Goal: Task Accomplishment & Management: Use online tool/utility

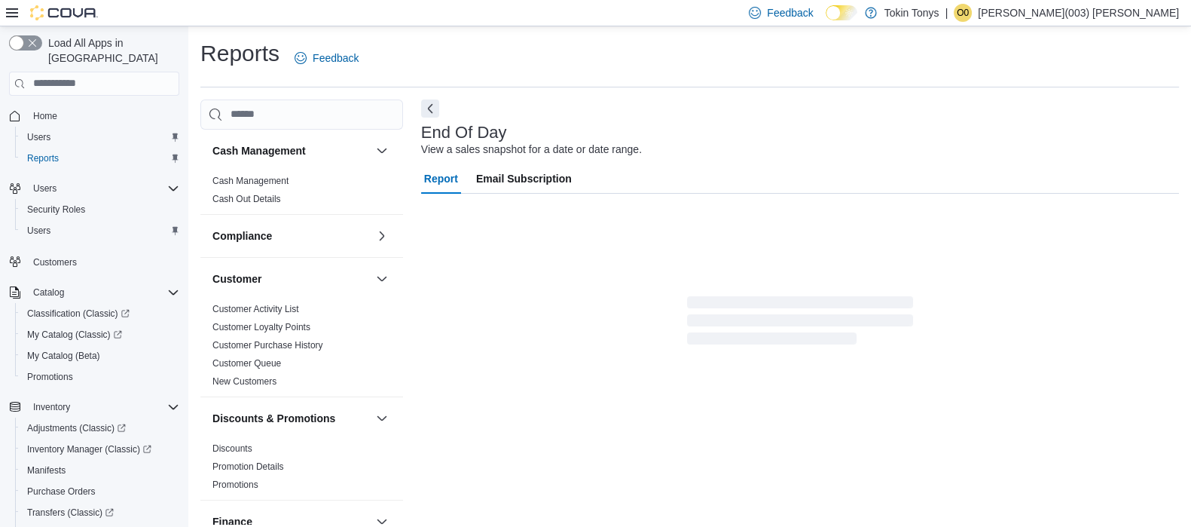
scroll to position [10, 0]
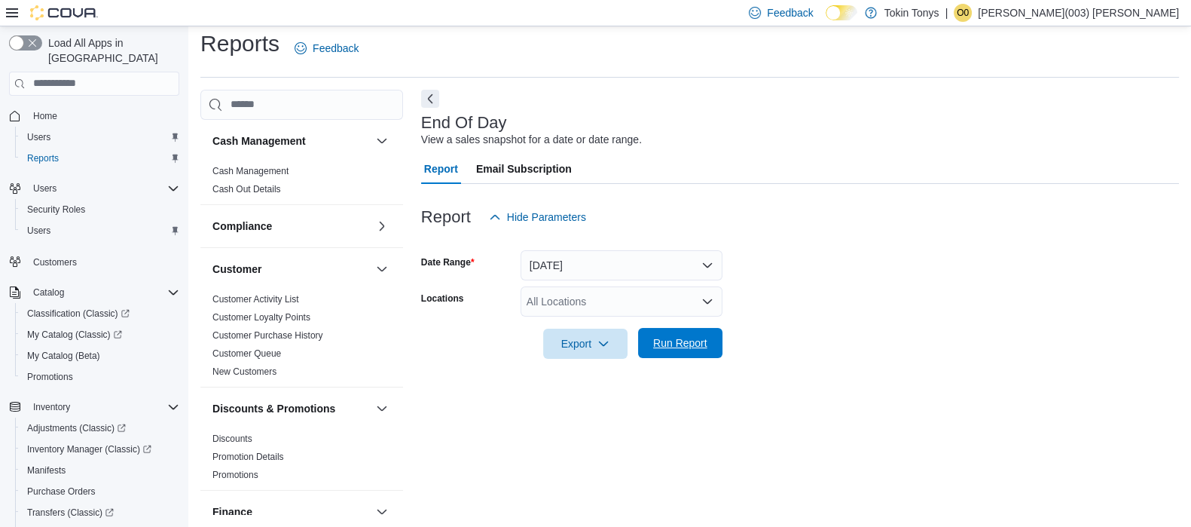
click at [667, 346] on span "Run Report" at bounding box center [680, 342] width 54 height 15
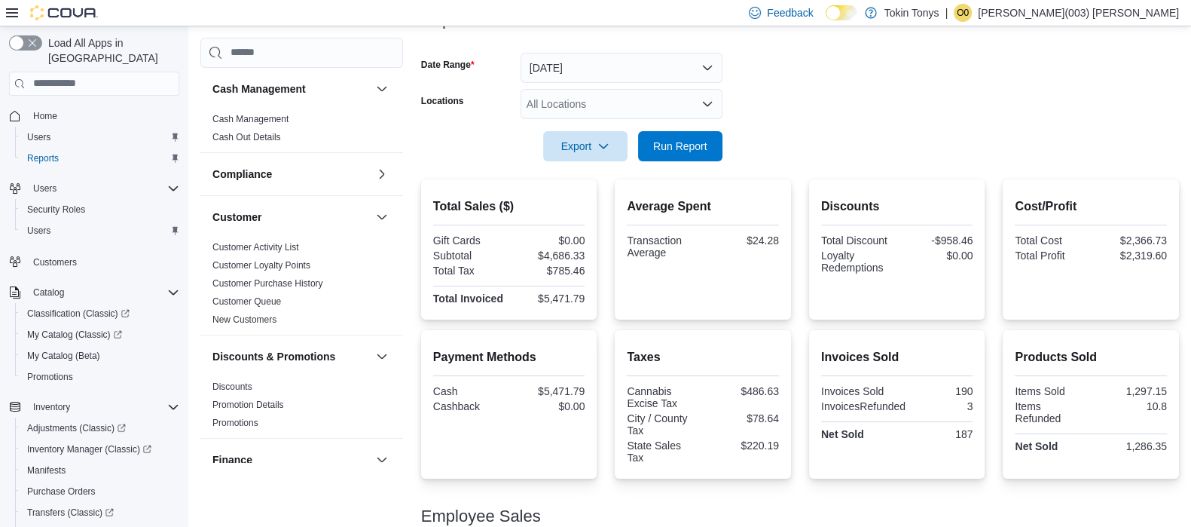
scroll to position [104, 0]
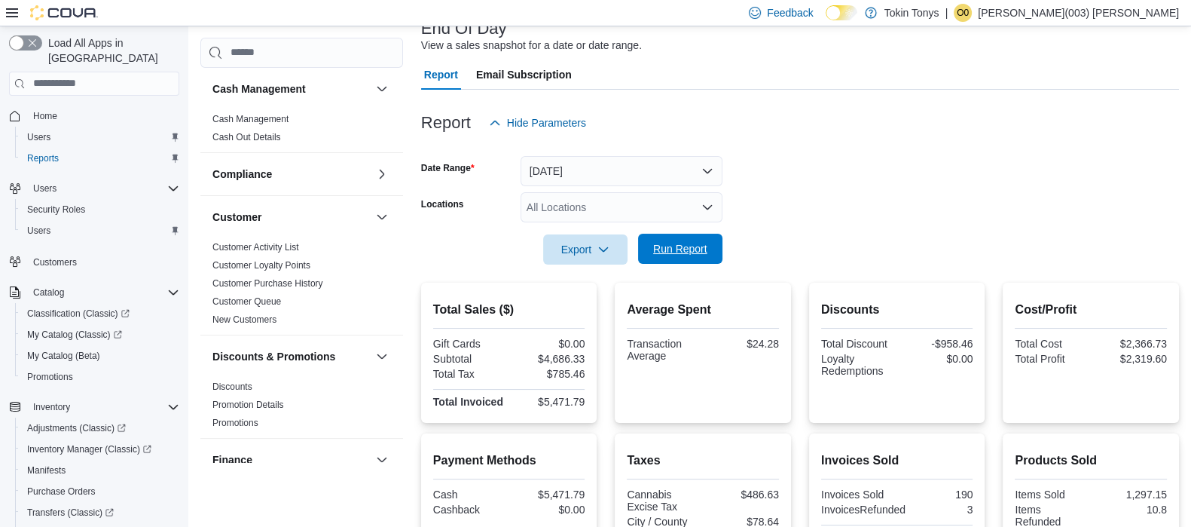
click at [663, 261] on span "Run Report" at bounding box center [680, 249] width 66 height 30
click at [673, 224] on div at bounding box center [800, 228] width 758 height 12
click at [670, 237] on span "Run Report" at bounding box center [680, 249] width 66 height 30
drag, startPoint x: 490, startPoint y: 2, endPoint x: 1107, endPoint y: 50, distance: 619.7
click at [1107, 50] on div "End Of Day View a sales snapshot for a date or date range." at bounding box center [796, 37] width 750 height 34
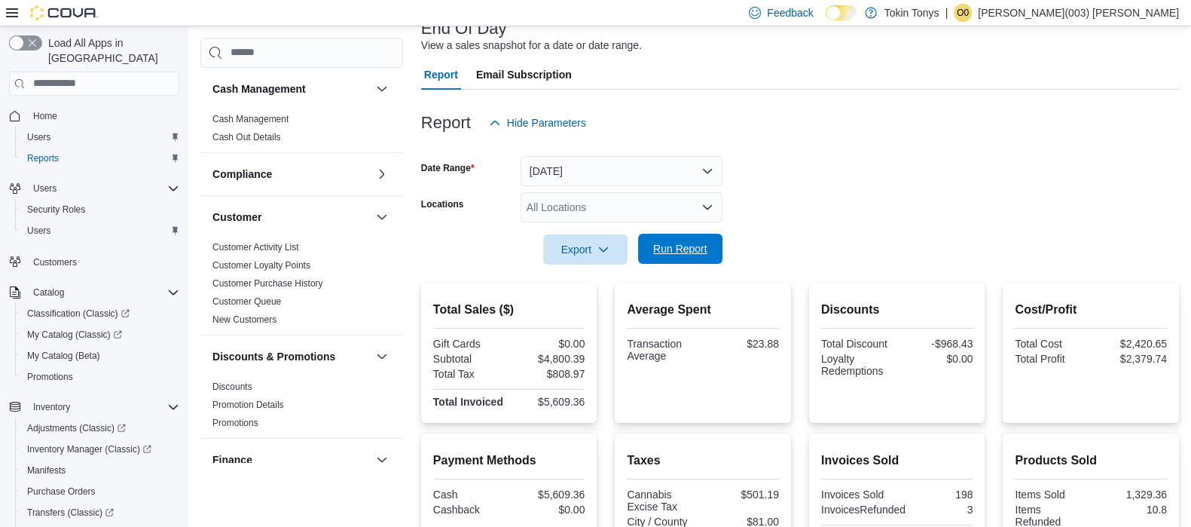
click at [677, 239] on span "Run Report" at bounding box center [680, 249] width 66 height 30
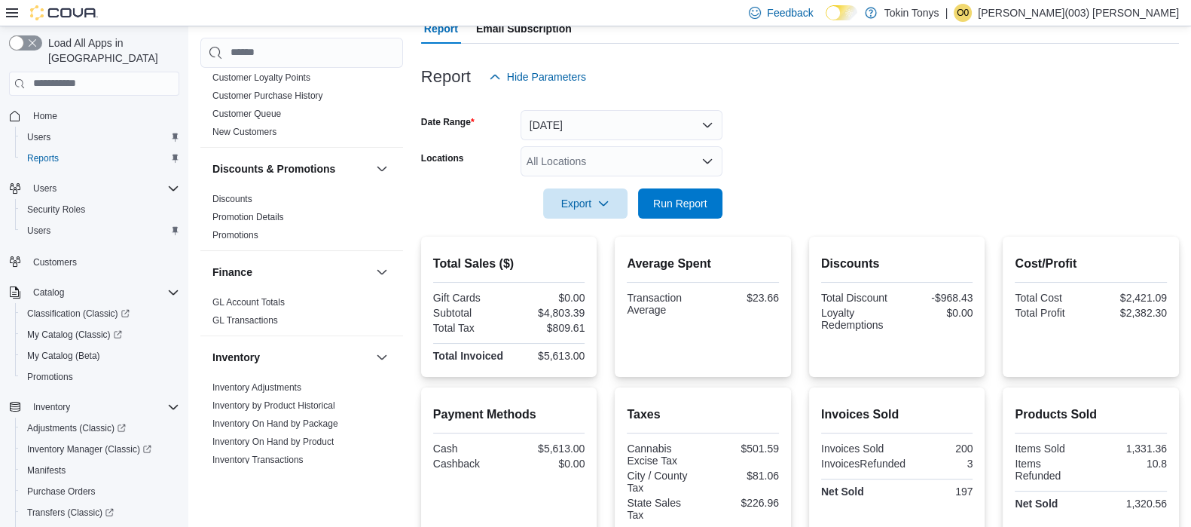
scroll to position [57, 0]
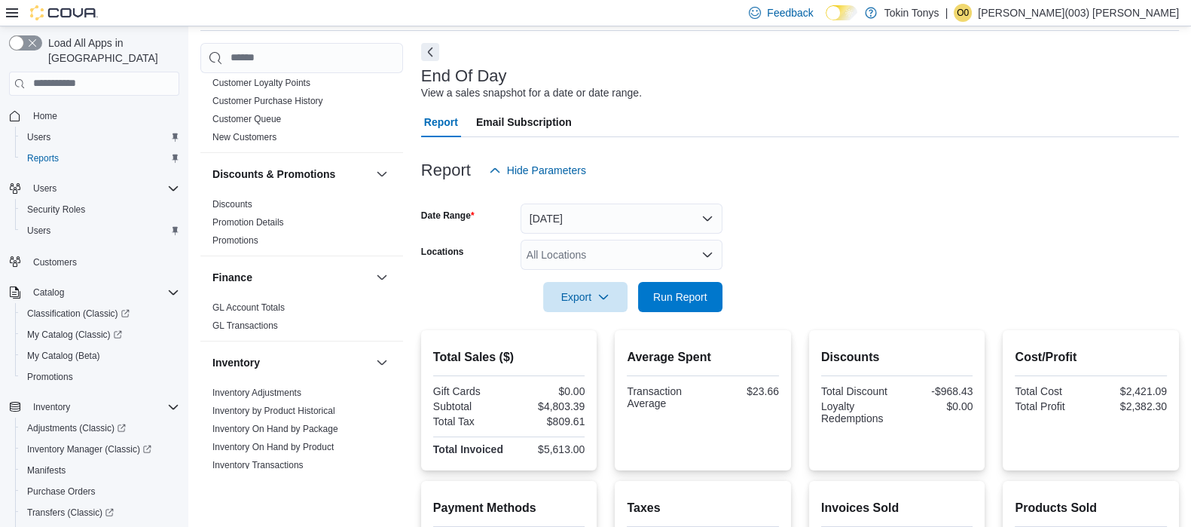
drag, startPoint x: 643, startPoint y: 2, endPoint x: 716, endPoint y: 54, distance: 90.1
click at [716, 54] on div "End Of Day View a sales snapshot for a date or date range. Report Email Subscri…" at bounding box center [800, 462] width 758 height 839
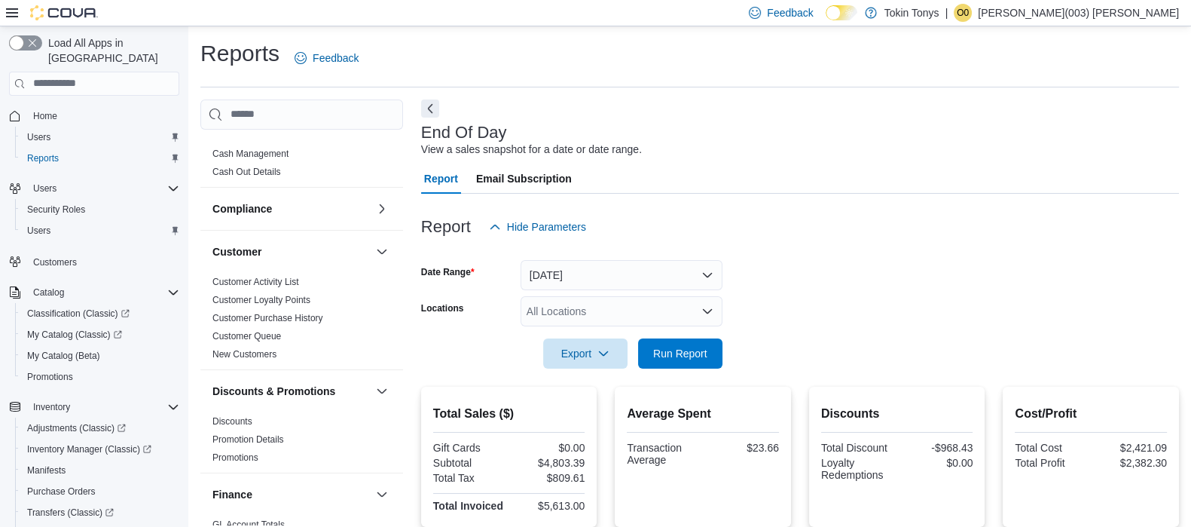
scroll to position [0, 0]
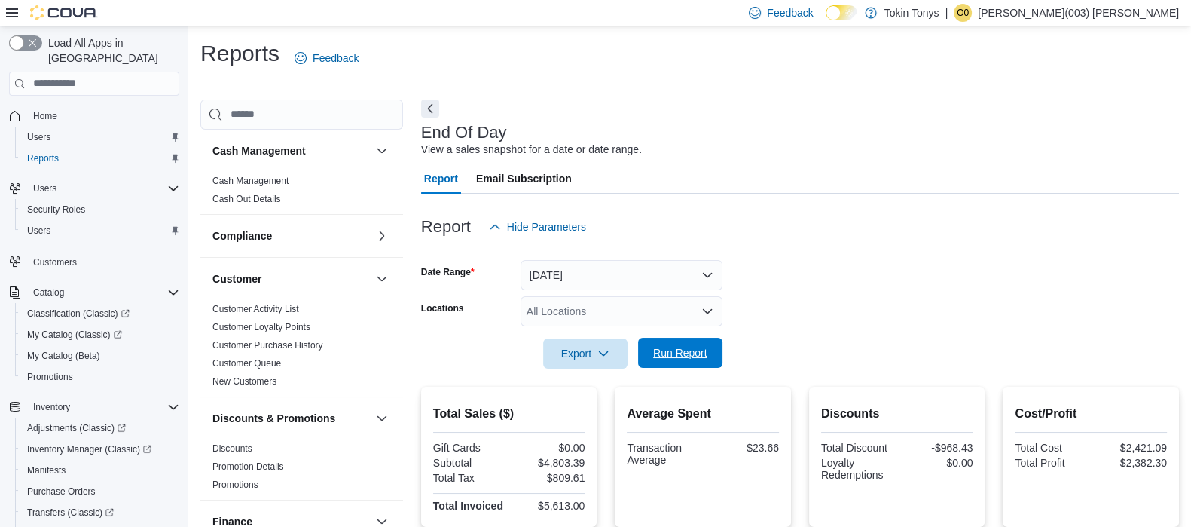
click at [649, 348] on span "Run Report" at bounding box center [680, 353] width 66 height 30
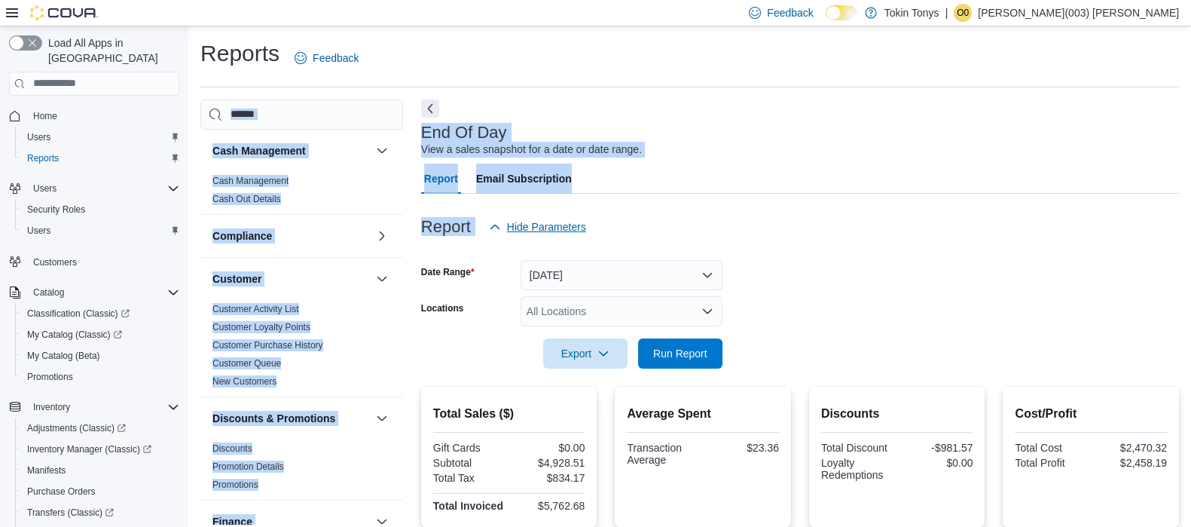
drag, startPoint x: 466, startPoint y: 48, endPoint x: 499, endPoint y: 220, distance: 174.9
click at [499, 220] on div "Reports Feedback Cash Management Cash Management Cash Out Details Compliance OC…" at bounding box center [689, 488] width 979 height 900
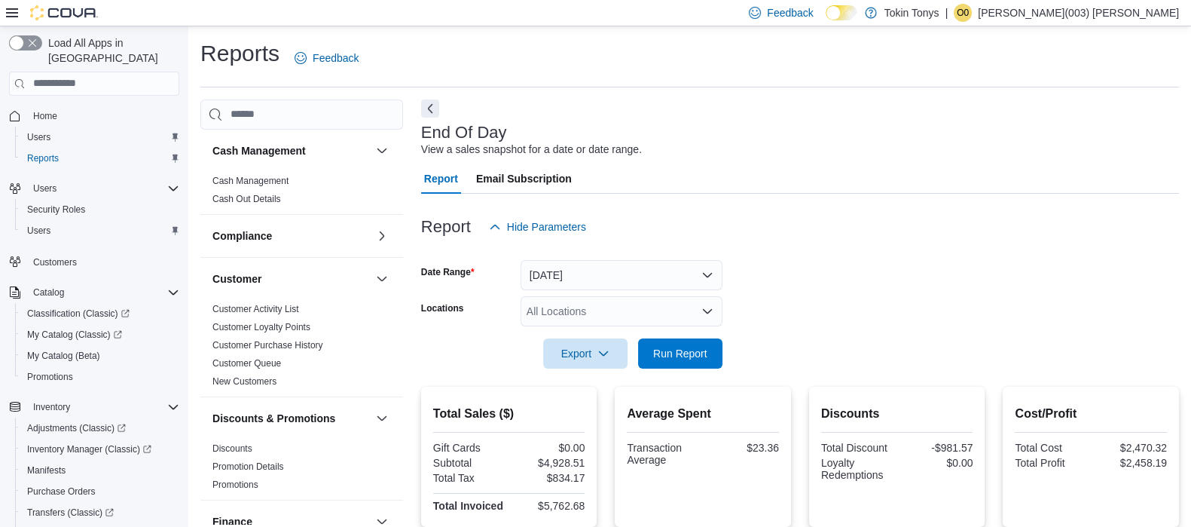
drag, startPoint x: 486, startPoint y: 362, endPoint x: 506, endPoint y: 362, distance: 20.4
click at [506, 362] on div "Export Run Report" at bounding box center [571, 353] width 301 height 30
drag, startPoint x: 845, startPoint y: 367, endPoint x: 692, endPoint y: 364, distance: 153.7
click at [704, 364] on form "Date Range [DATE] Locations All Locations Export Run Report" at bounding box center [800, 305] width 758 height 127
click at [680, 350] on span "Run Report" at bounding box center [680, 352] width 54 height 15
